Goal: Transaction & Acquisition: Purchase product/service

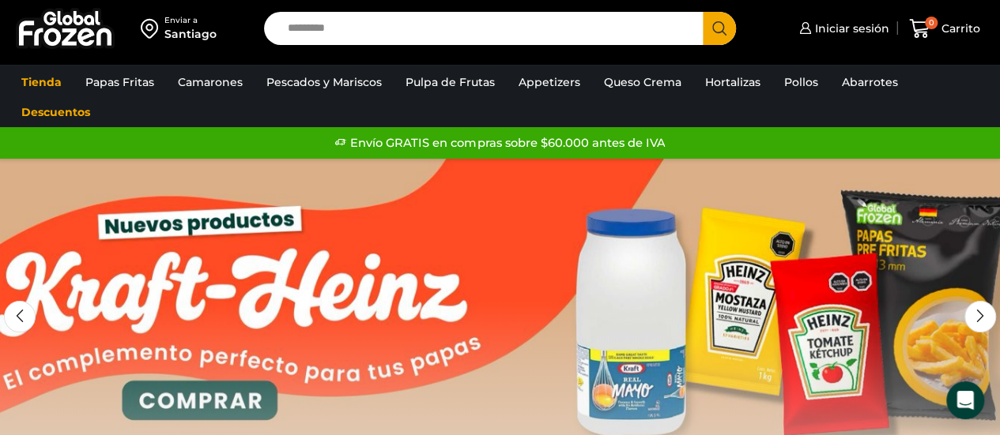
click at [642, 320] on link "1 / 2" at bounding box center [500, 396] width 1000 height 474
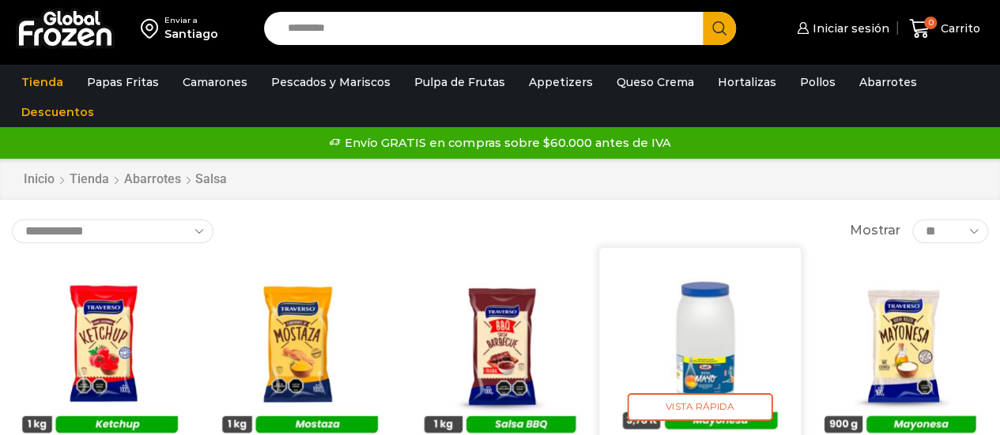
click at [714, 333] on img at bounding box center [700, 348] width 178 height 178
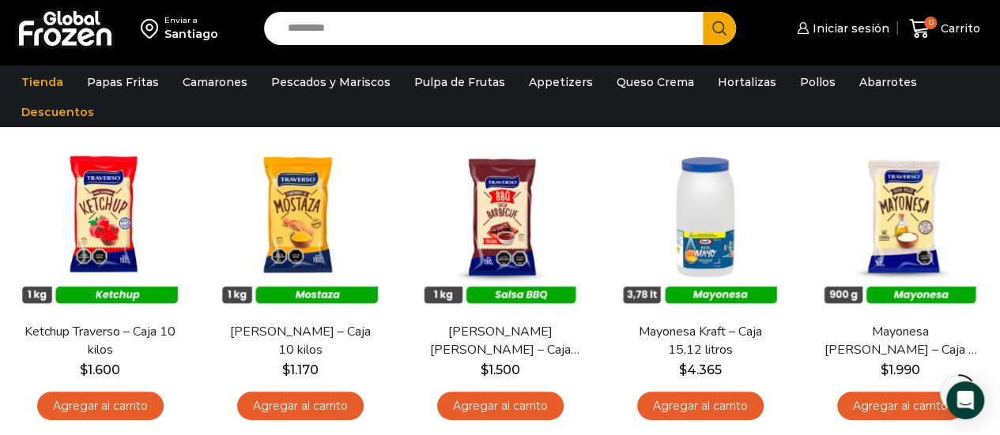
scroll to position [158, 0]
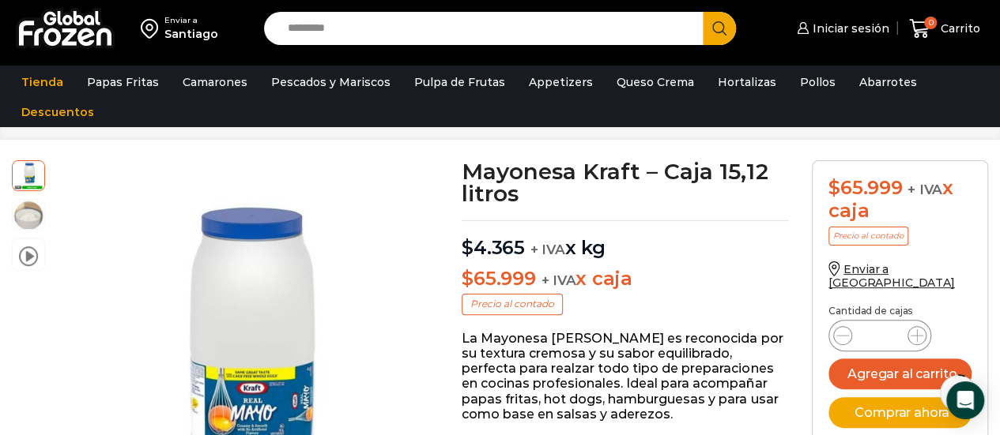
scroll to position [63, 0]
